Goal: Task Accomplishment & Management: Use online tool/utility

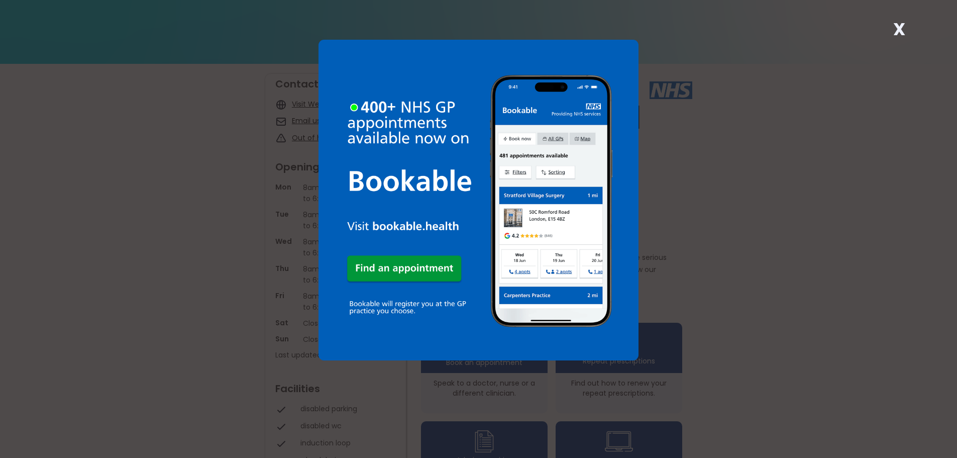
scroll to position [50, 0]
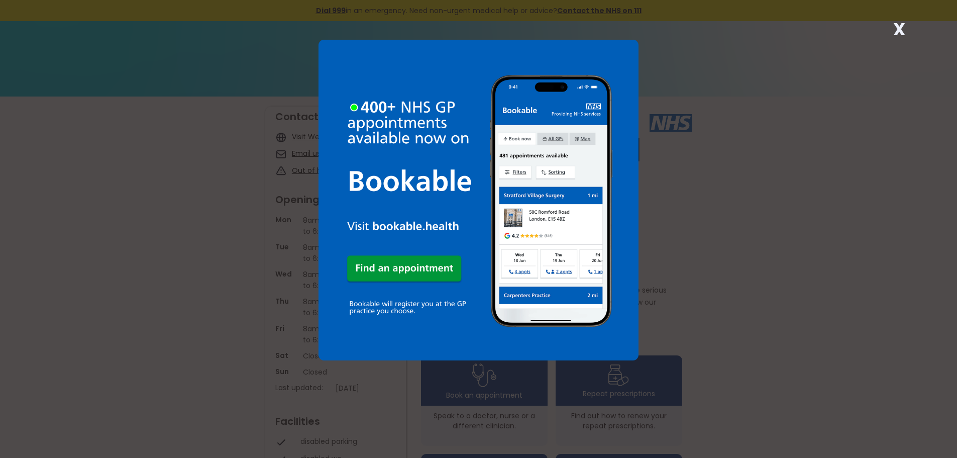
click at [900, 31] on strong "X" at bounding box center [899, 29] width 12 height 24
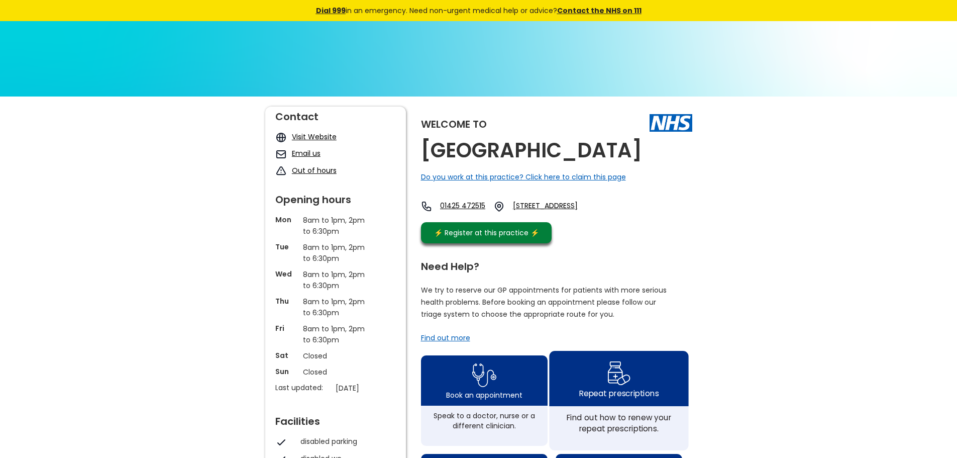
click at [607, 398] on div "Repeat prescriptions" at bounding box center [618, 392] width 79 height 11
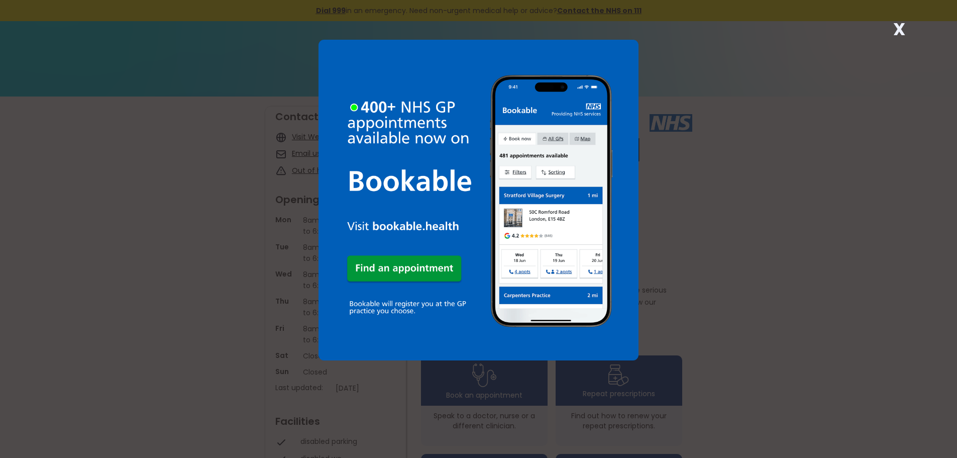
click at [903, 27] on strong "X" at bounding box center [899, 29] width 12 height 24
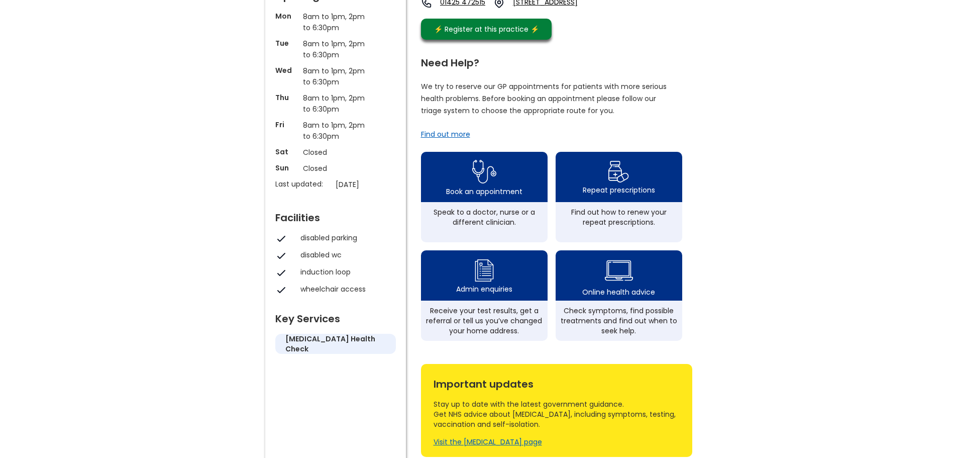
scroll to position [205, 0]
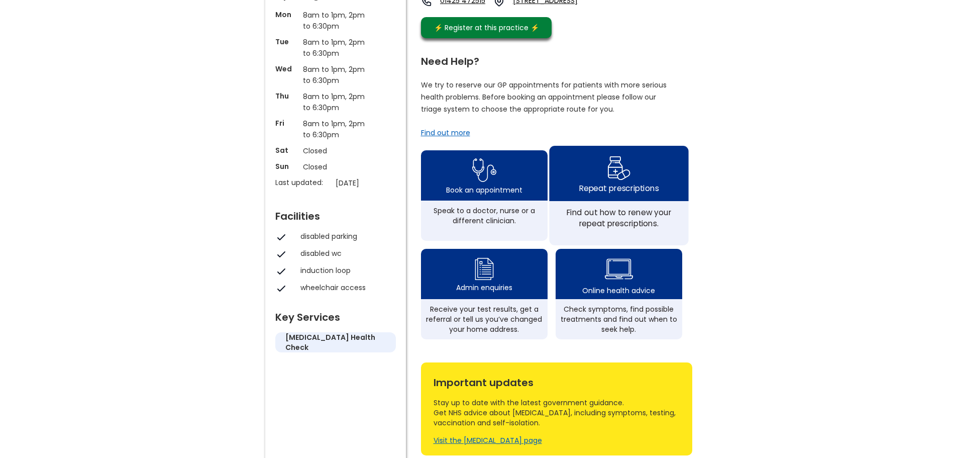
click at [616, 182] on img at bounding box center [619, 167] width 24 height 29
